Goal: Task Accomplishment & Management: Manage account settings

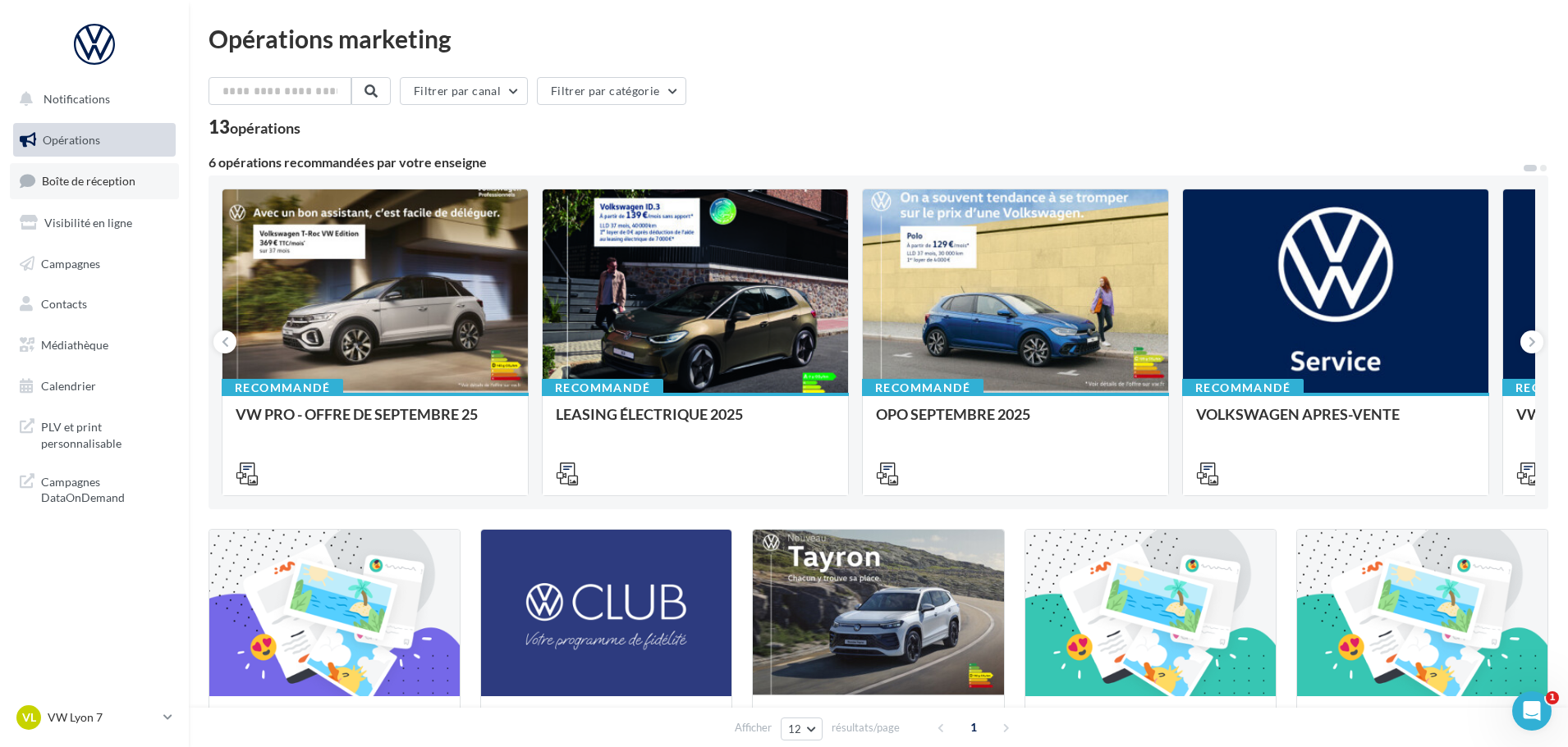
click at [138, 176] on link "Boîte de réception" at bounding box center [95, 180] width 169 height 35
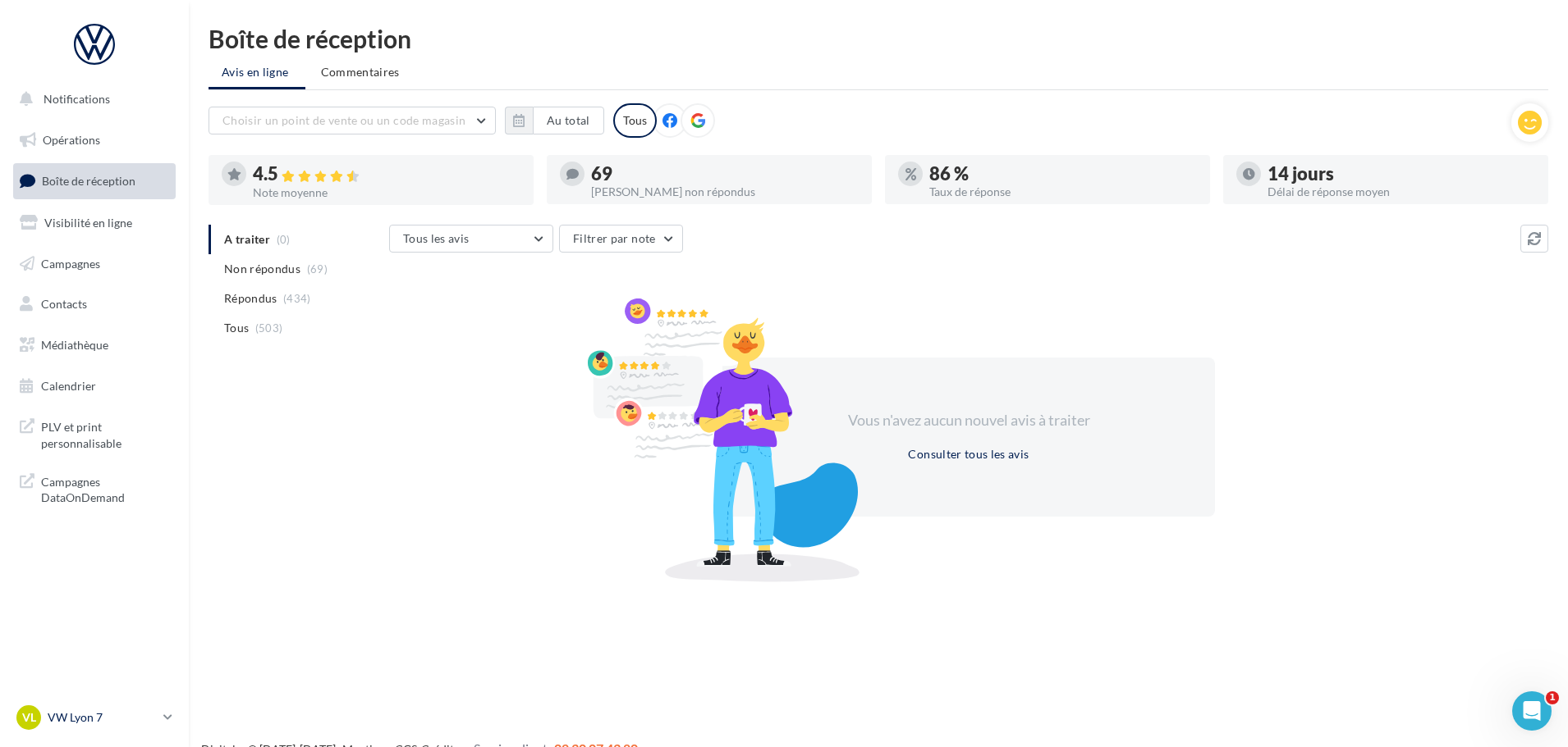
click at [115, 714] on p "VW Lyon 7" at bounding box center [102, 718] width 109 height 16
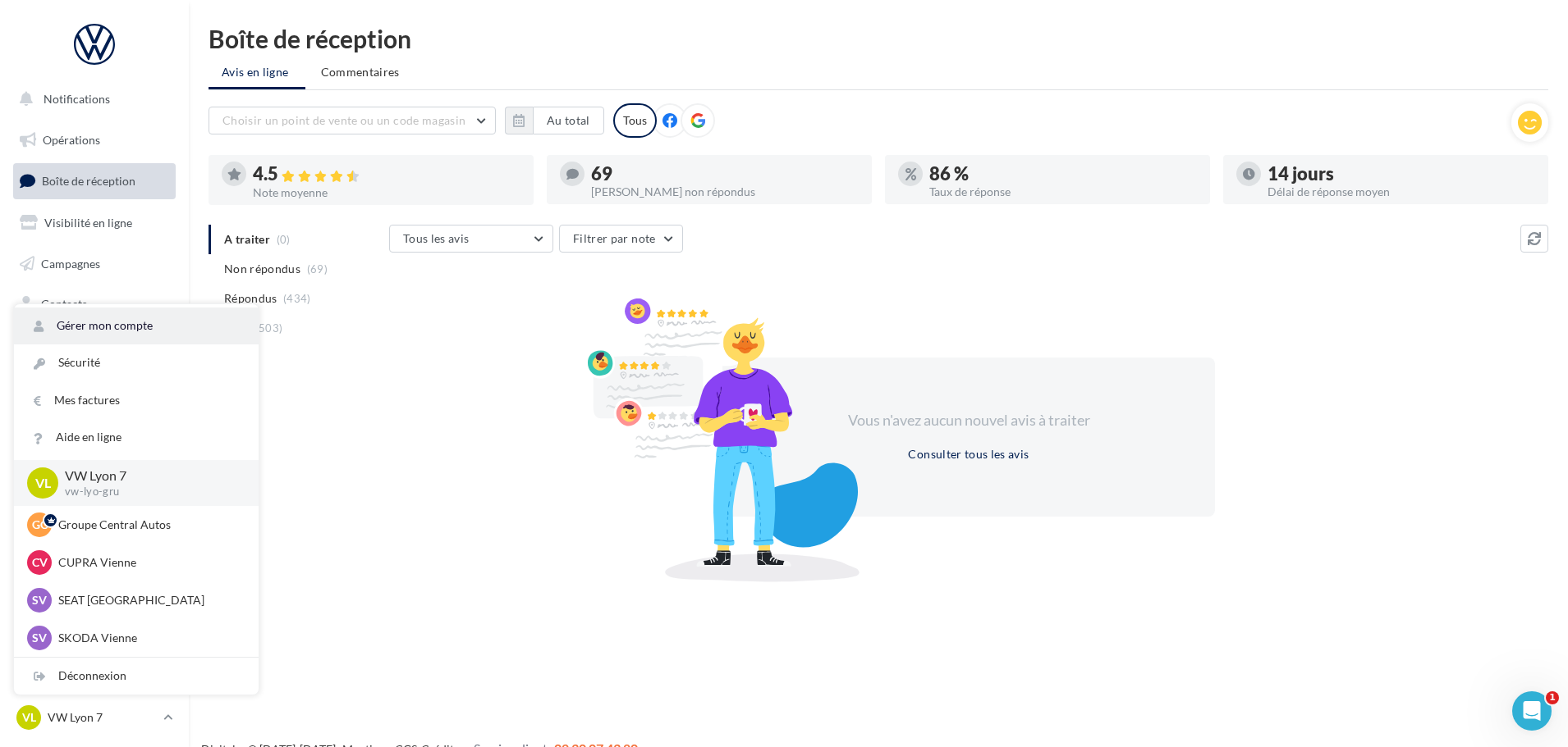
click at [129, 329] on link "Gérer mon compte" at bounding box center [136, 325] width 245 height 37
